Goal: Navigation & Orientation: Find specific page/section

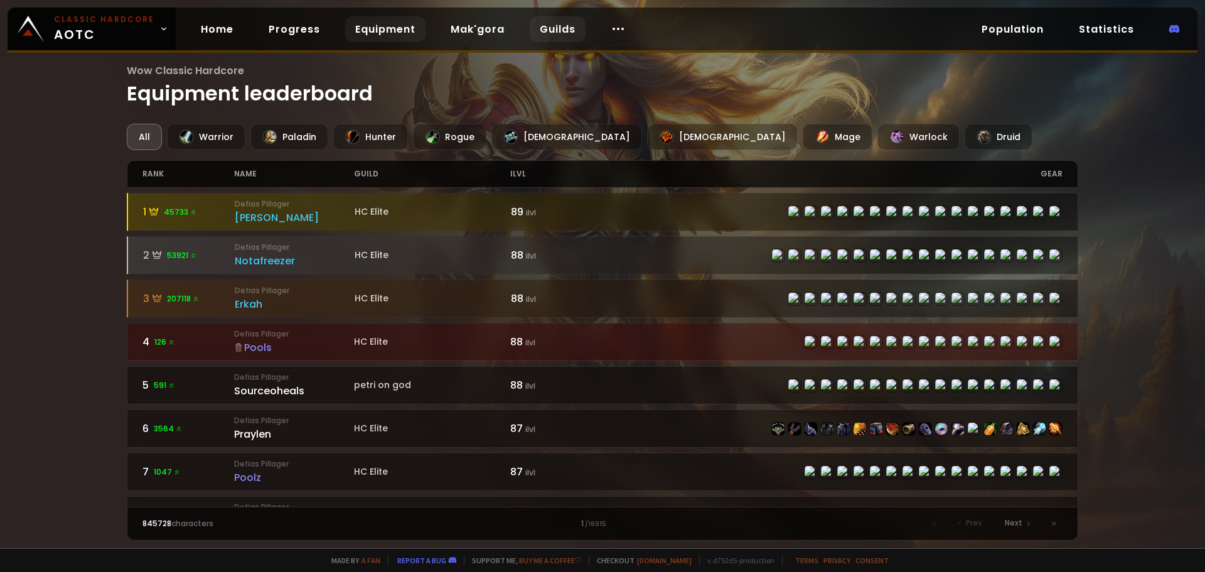
click at [566, 34] on link "Guilds" at bounding box center [558, 29] width 56 height 26
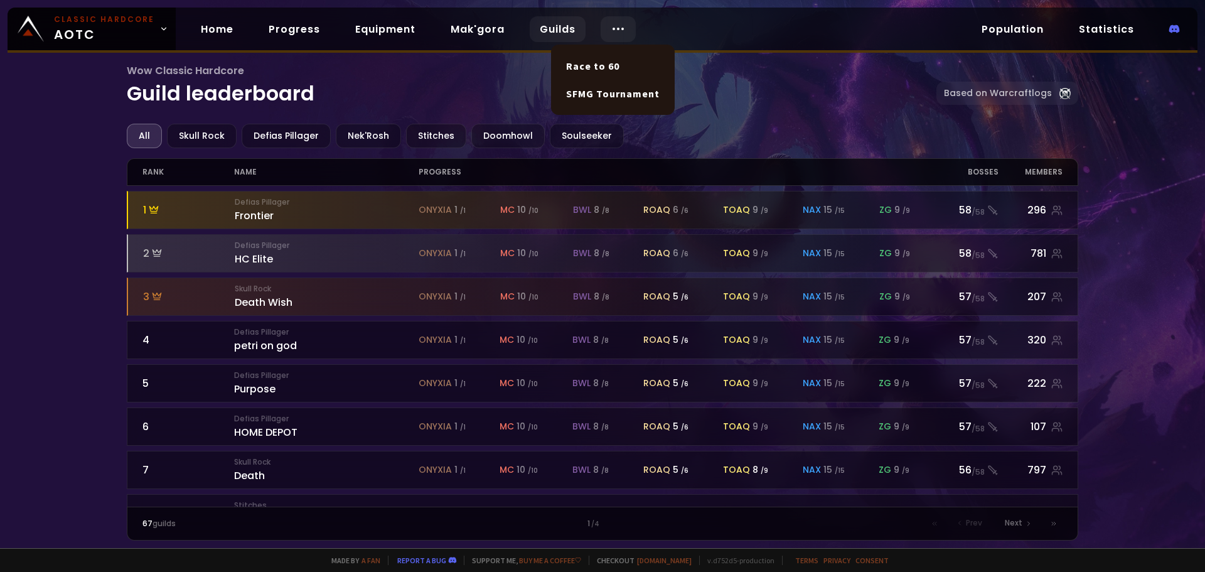
click at [607, 39] on div at bounding box center [618, 29] width 35 height 26
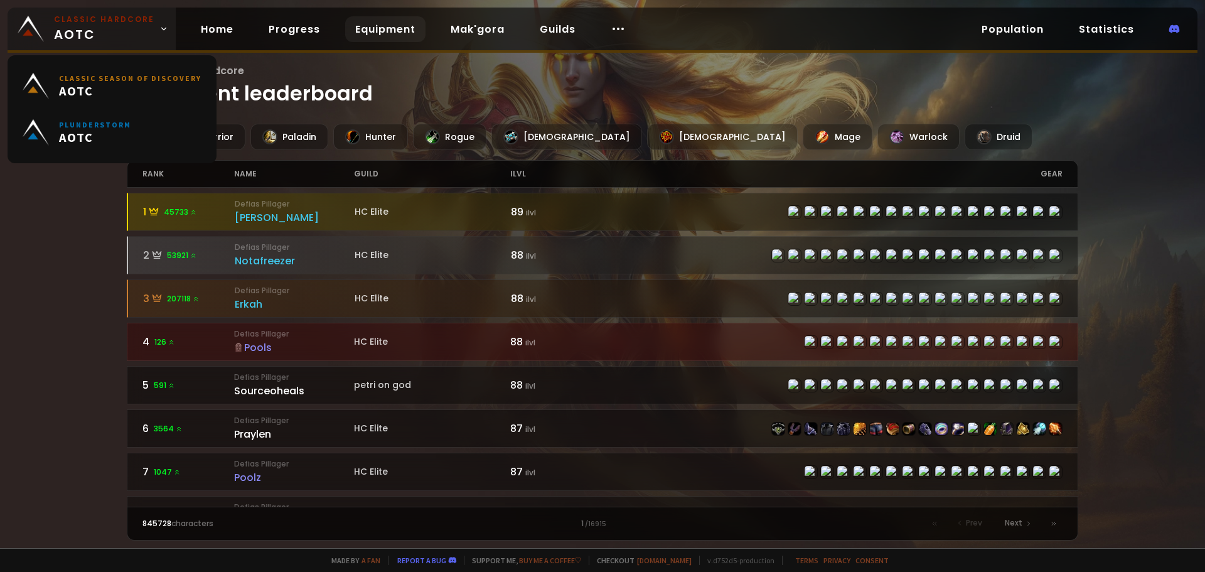
click at [111, 21] on small "Classic Hardcore" at bounding box center [104, 19] width 100 height 11
